Goal: Task Accomplishment & Management: Use online tool/utility

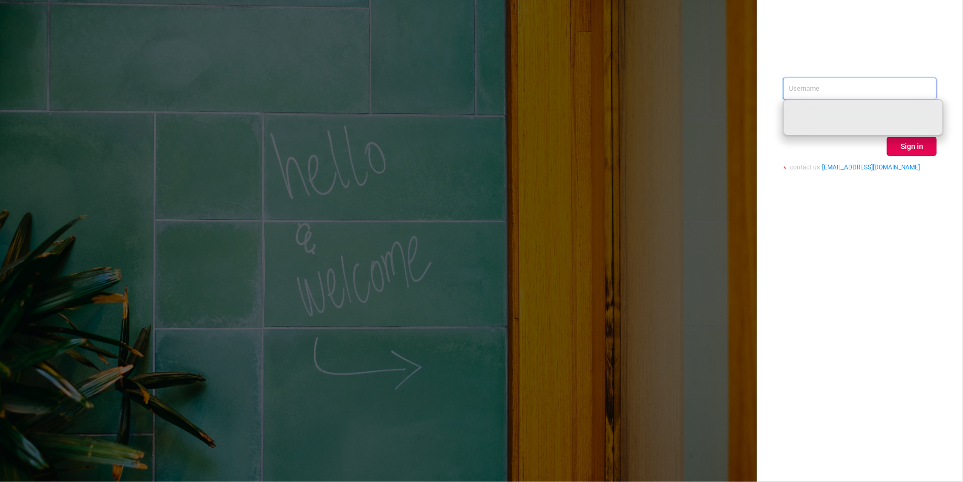
click at [829, 89] on input "text" at bounding box center [861, 89] width 154 height 22
paste input "[PERSON_NAME][EMAIL_ADDRESS][DOMAIN_NAME]"
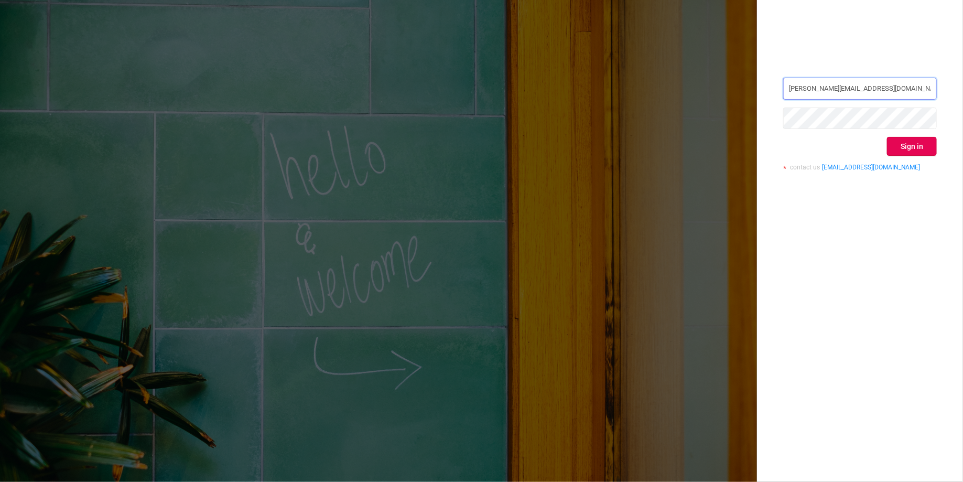
type input "[PERSON_NAME][EMAIL_ADDRESS][DOMAIN_NAME]"
click at [909, 147] on button "Sign in" at bounding box center [912, 146] width 50 height 19
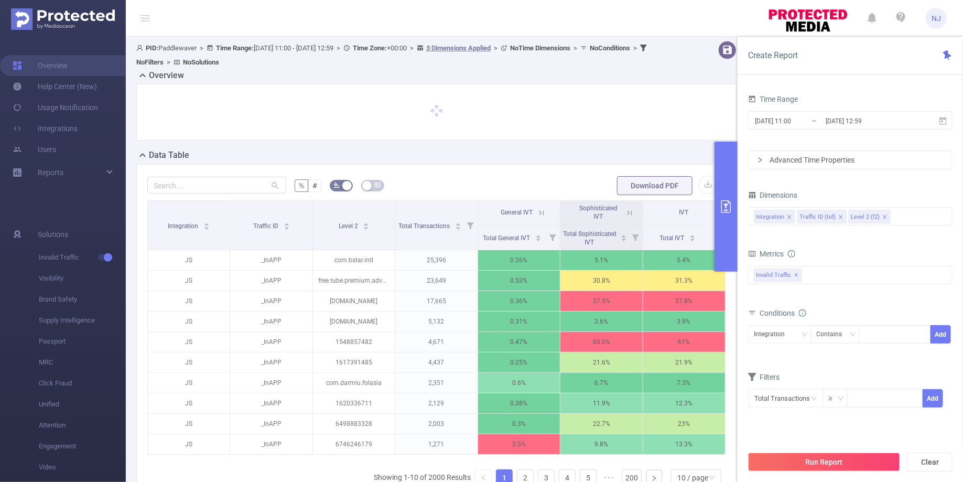
click at [728, 216] on button "primary" at bounding box center [726, 207] width 23 height 130
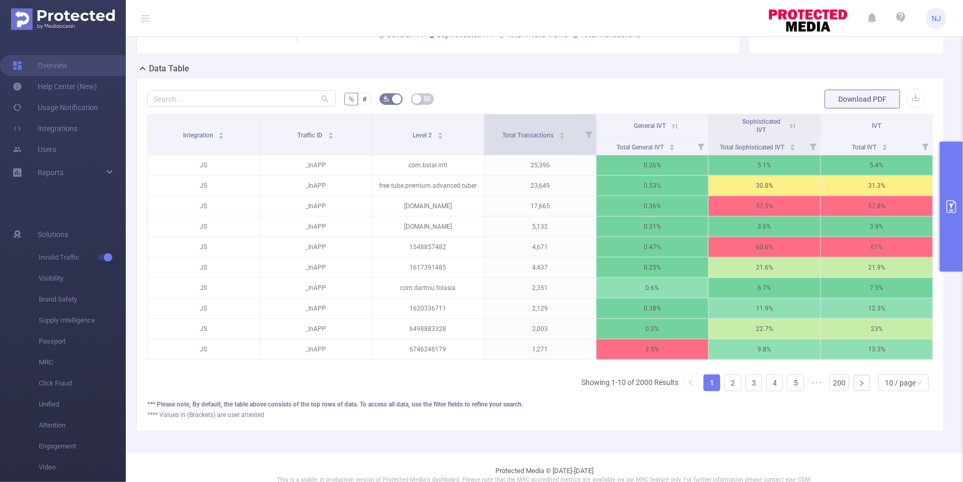
scroll to position [230, 0]
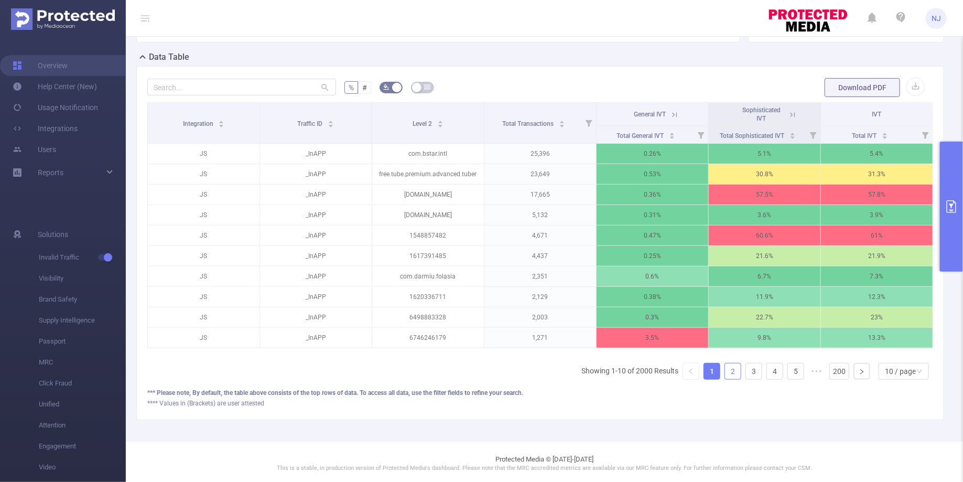
click at [735, 368] on link "2" at bounding box center [733, 371] width 16 height 16
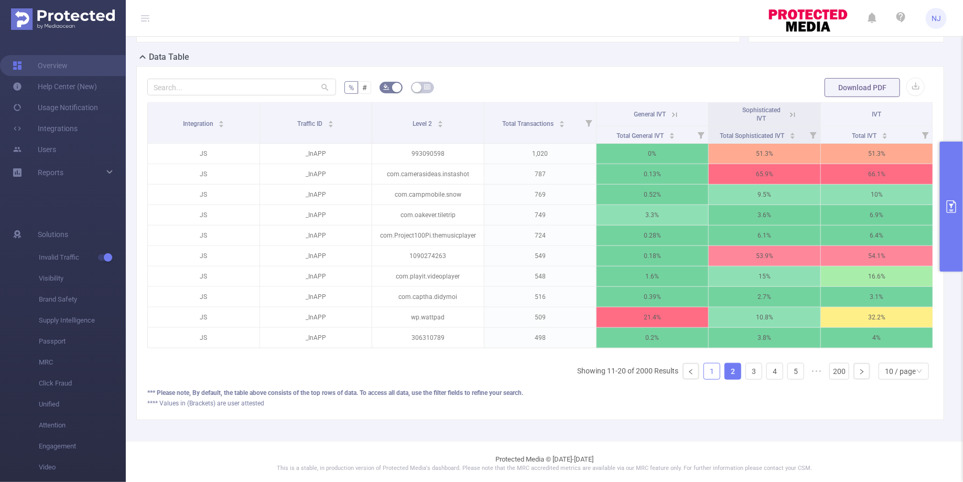
click at [718, 368] on link "1" at bounding box center [712, 371] width 16 height 16
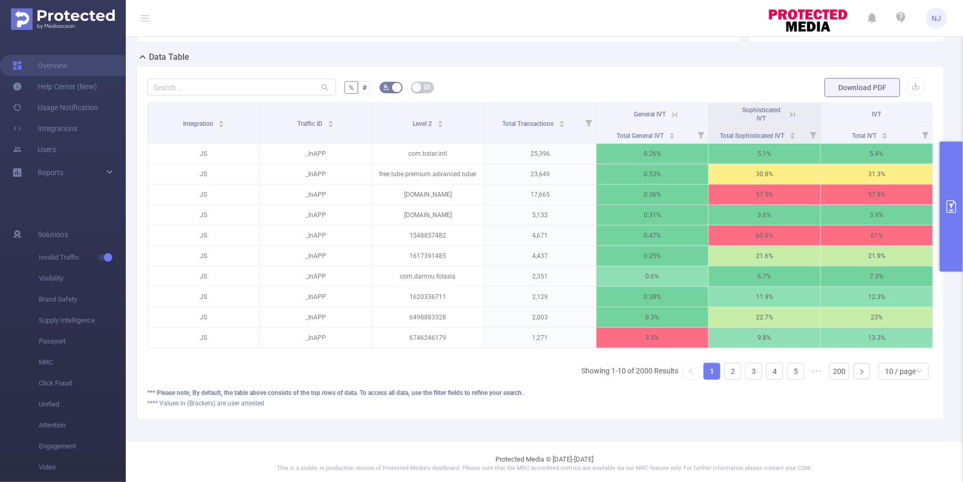
click at [949, 200] on button "primary" at bounding box center [951, 207] width 23 height 130
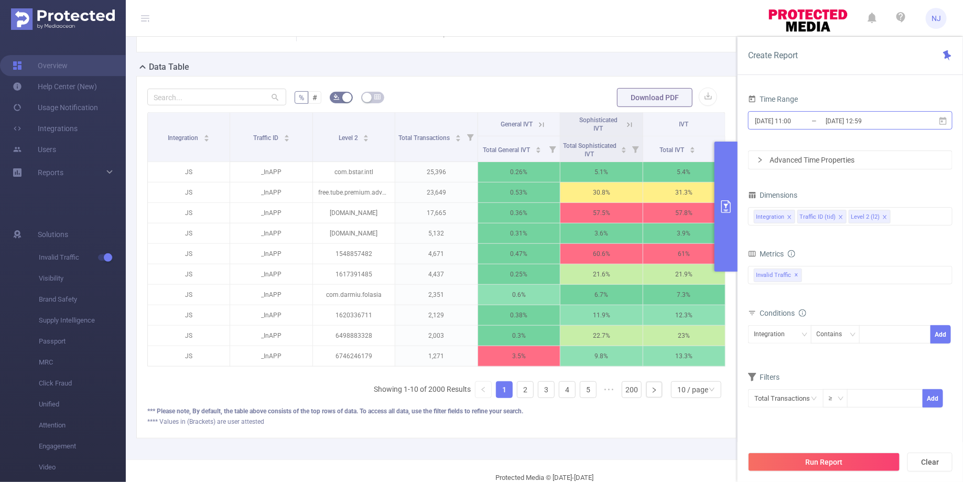
click at [785, 124] on input "[DATE] 11:00" at bounding box center [796, 121] width 85 height 14
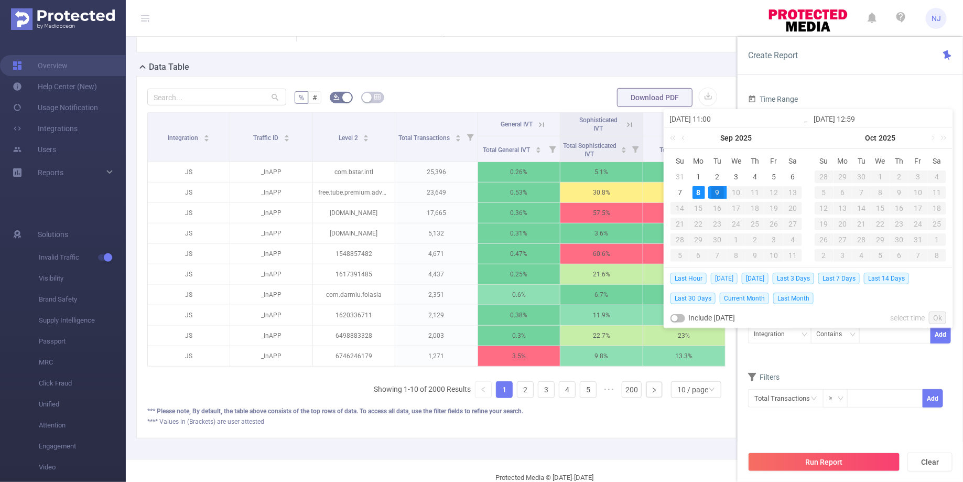
click at [720, 276] on span "[DATE]" at bounding box center [724, 279] width 27 height 12
type input "[DATE] 00:00"
type input "[DATE] 23:59"
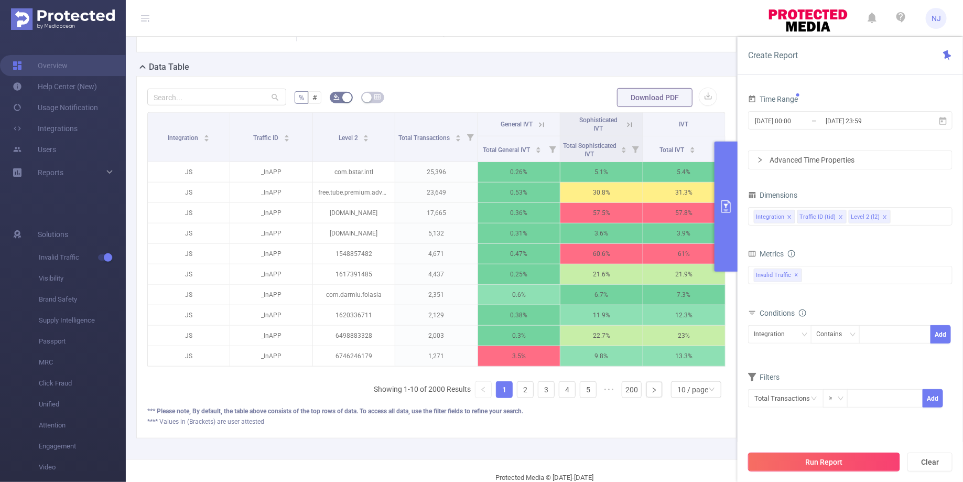
click at [839, 458] on button "Run Report" at bounding box center [824, 462] width 152 height 19
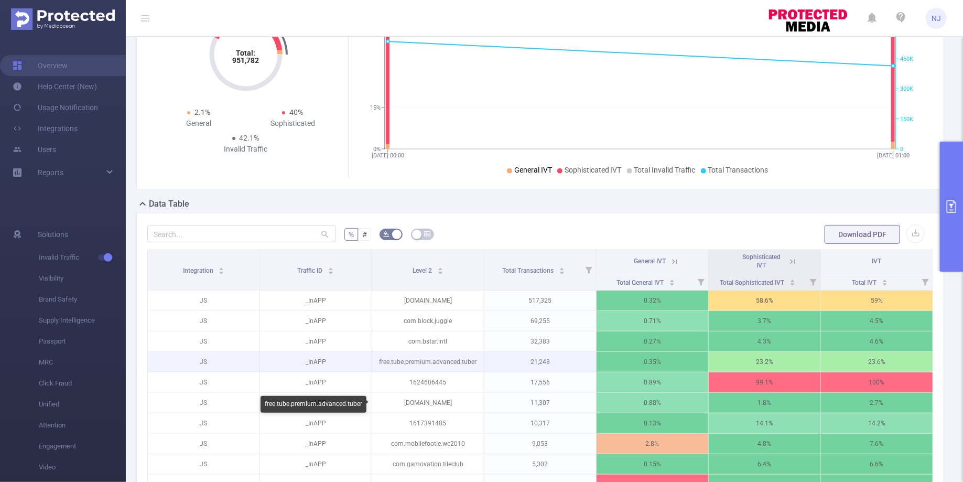
scroll to position [95, 0]
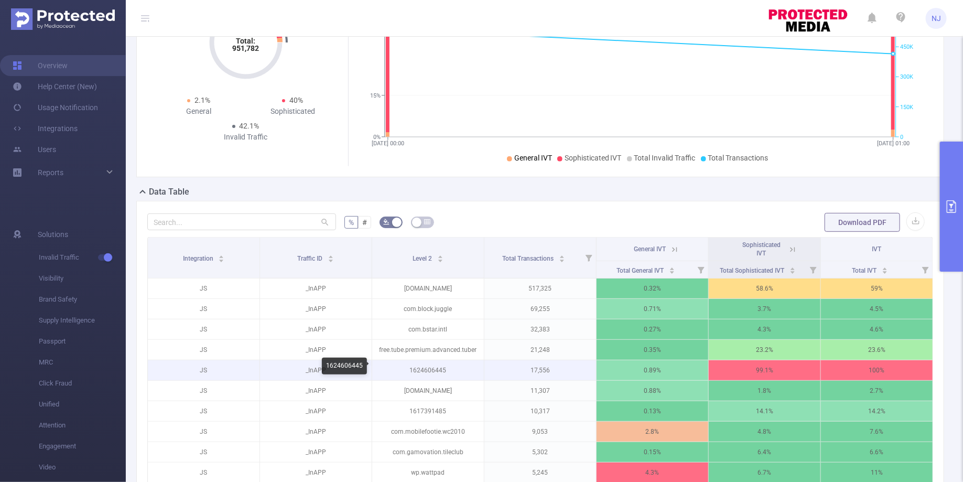
click at [433, 365] on p "1624606445" at bounding box center [428, 370] width 112 height 20
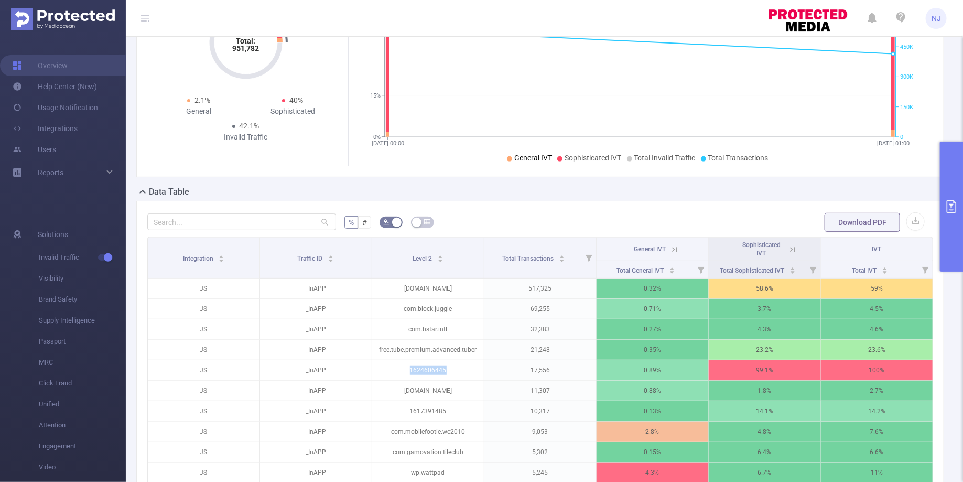
copy p "1624606445"
click at [794, 247] on icon at bounding box center [792, 249] width 9 height 9
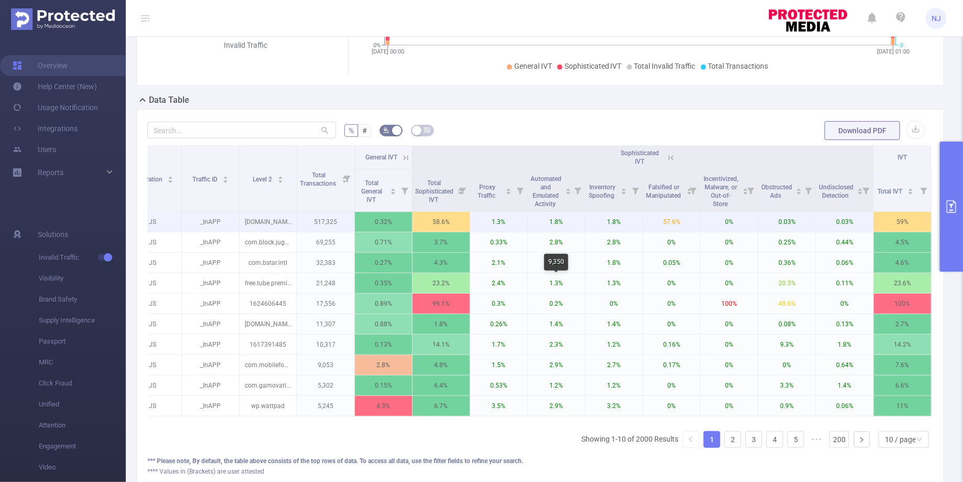
scroll to position [213, 0]
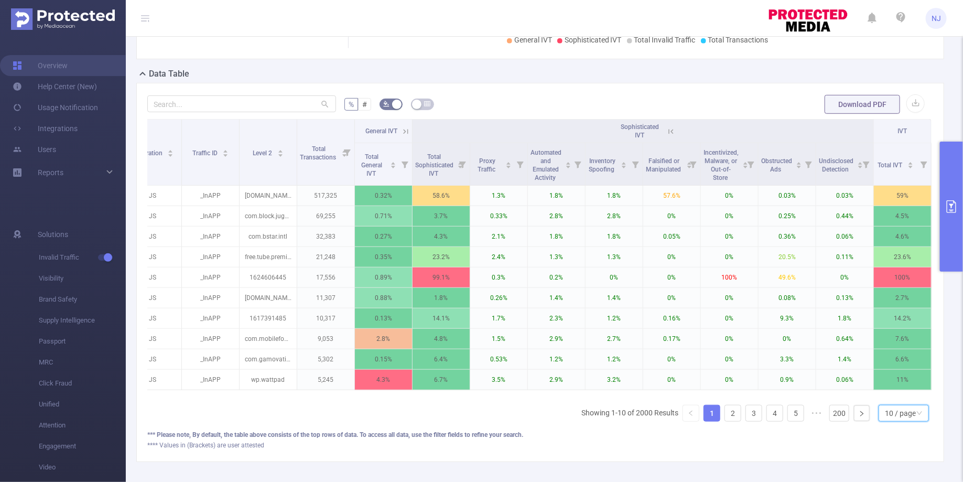
click at [904, 411] on div "10 / page" at bounding box center [900, 413] width 31 height 16
click at [899, 379] on li "40 / page" at bounding box center [905, 375] width 50 height 17
